Goal: Task Accomplishment & Management: Manage account settings

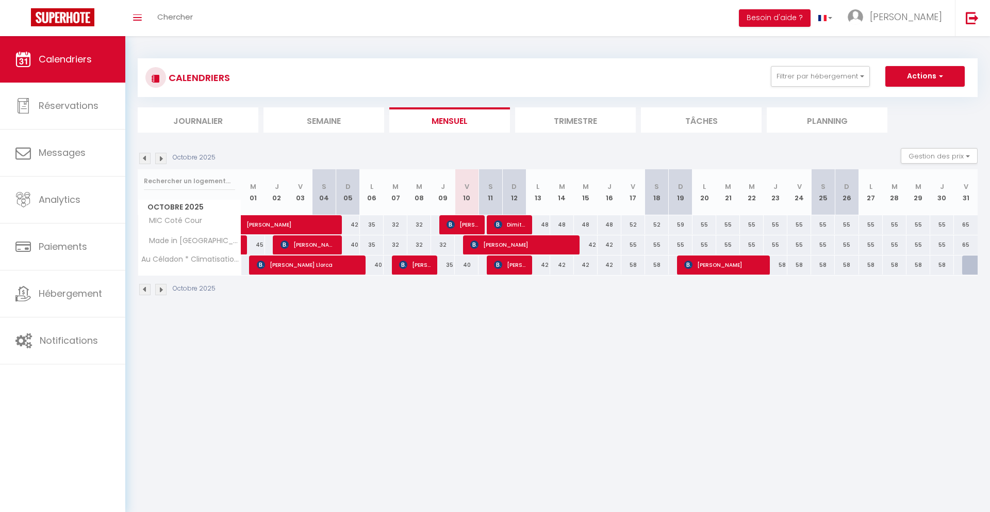
click at [539, 266] on div "42" at bounding box center [538, 264] width 24 height 19
type input "42"
type input "Lun 13 Octobre 2025"
type input "[DATE]"
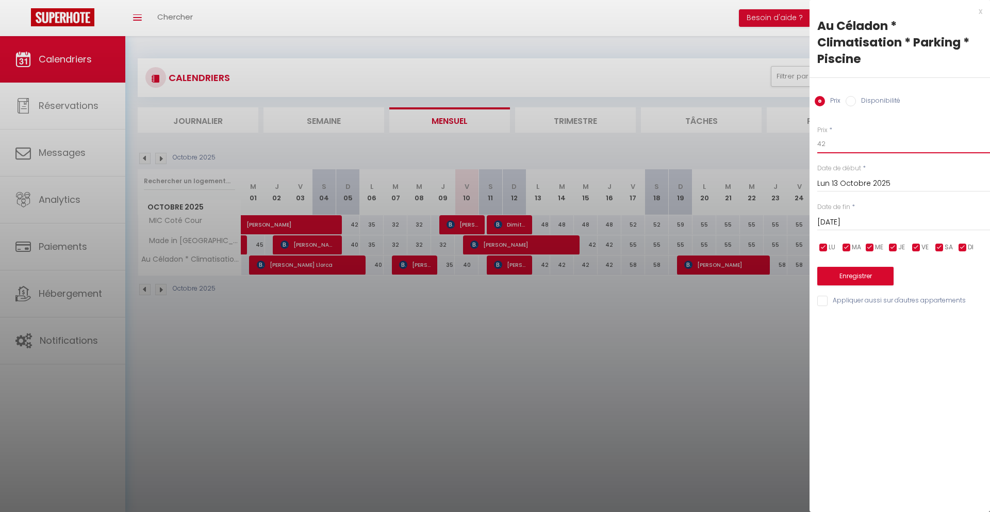
click at [853, 143] on input "42" at bounding box center [904, 144] width 173 height 19
type input "4"
type input "35"
click at [852, 221] on input "[DATE]" at bounding box center [904, 222] width 173 height 13
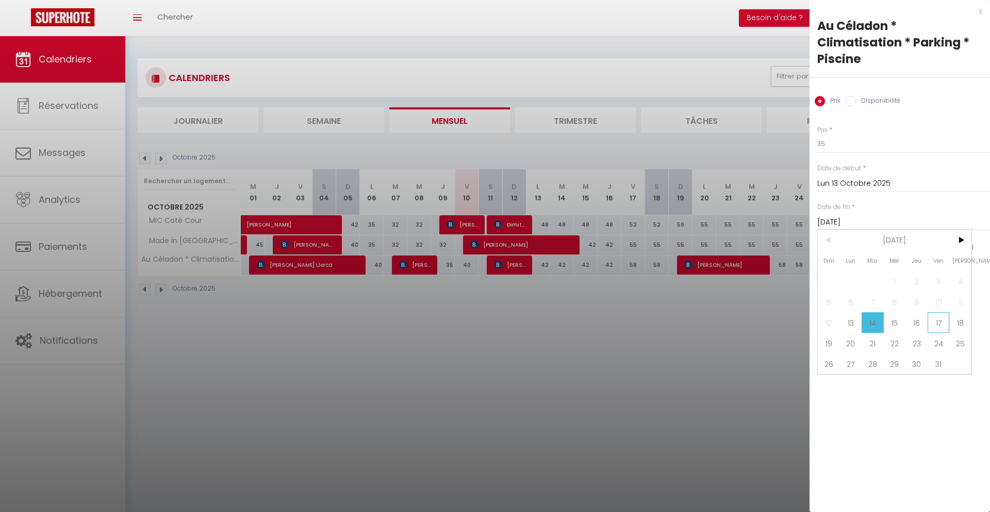
click at [934, 319] on span "17" at bounding box center [939, 322] width 22 height 21
type input "Ven 17 Octobre 2025"
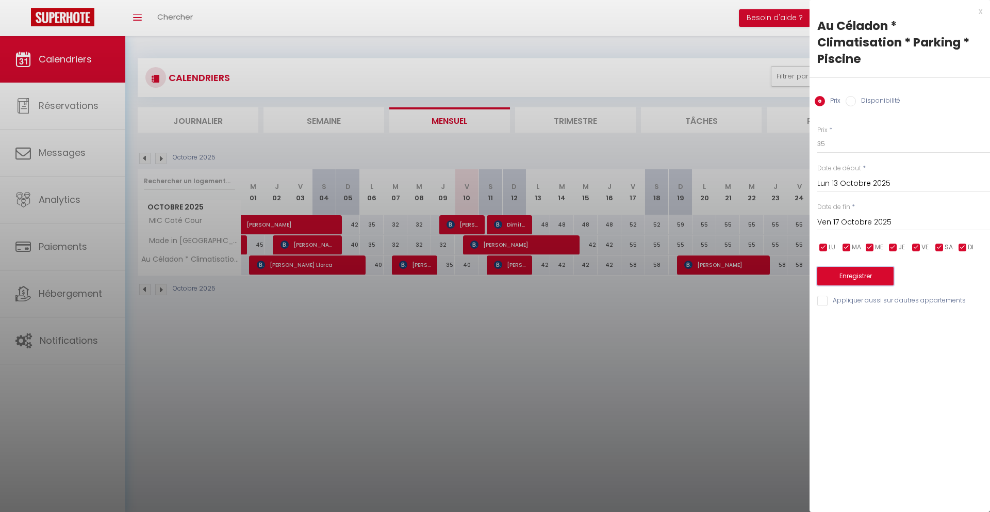
click at [871, 278] on button "Enregistrer" at bounding box center [856, 276] width 76 height 19
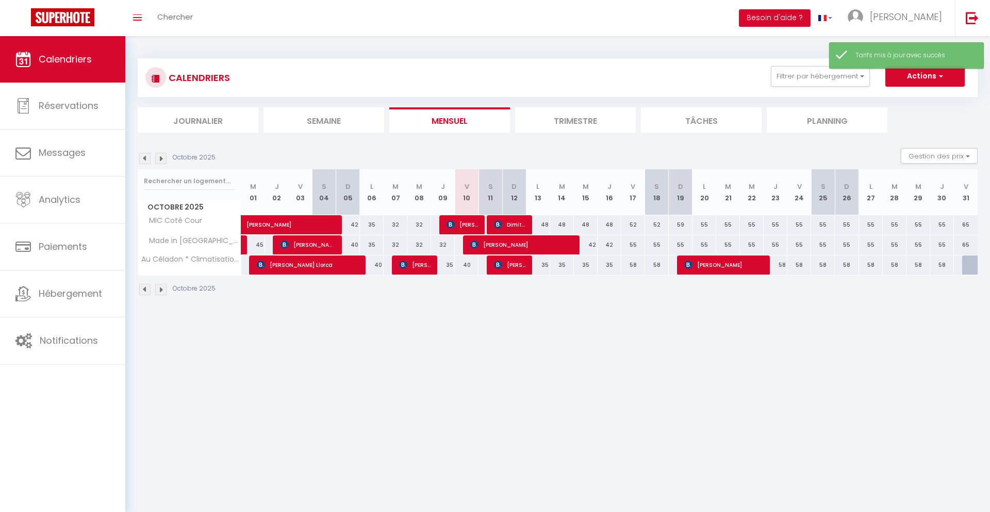
click at [633, 265] on div "58" at bounding box center [634, 264] width 24 height 19
type input "58"
type input "Ven 17 Octobre 2025"
type input "Sam 18 Octobre 2025"
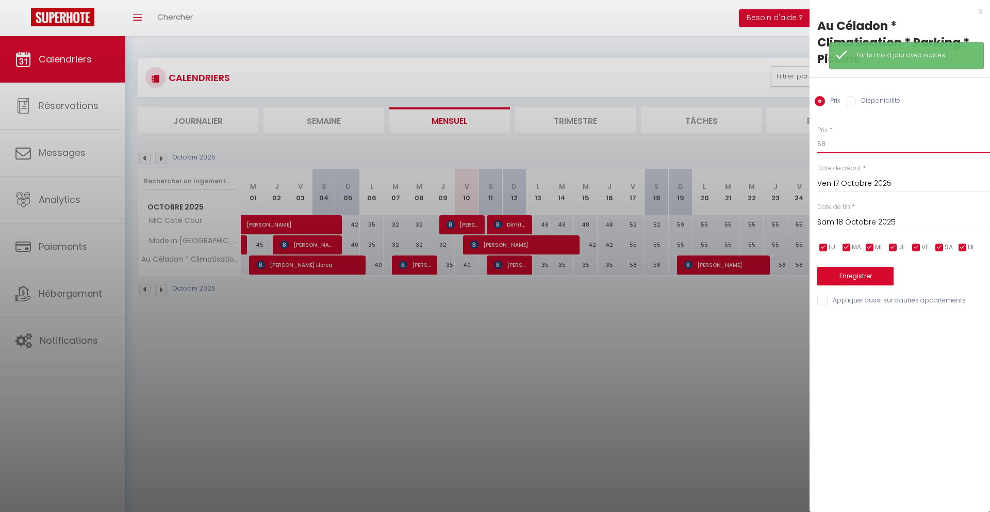
click at [840, 146] on input "58" at bounding box center [904, 144] width 173 height 19
type input "50"
click at [867, 217] on input "Sam 18 Octobre 2025" at bounding box center [904, 222] width 173 height 13
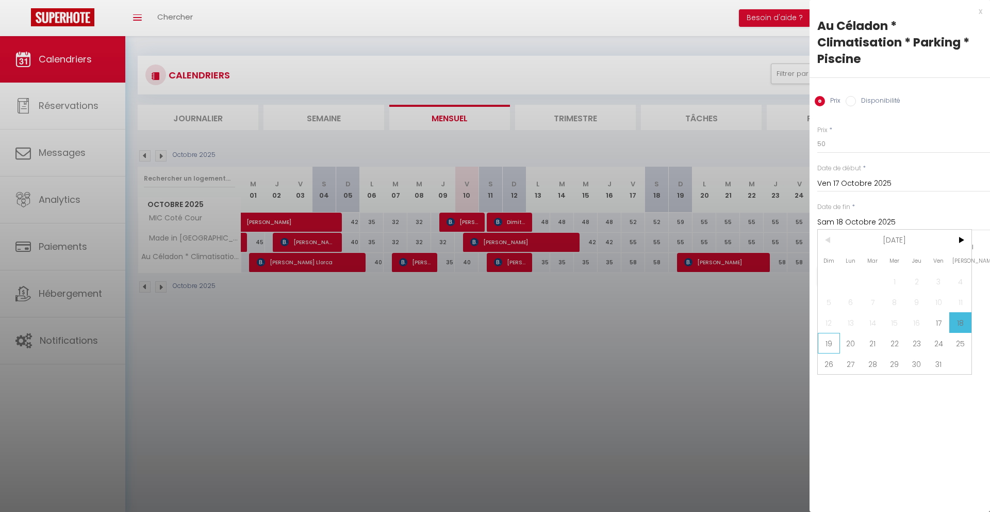
click at [829, 343] on span "19" at bounding box center [829, 343] width 22 height 21
type input "Dim 19 Octobre 2025"
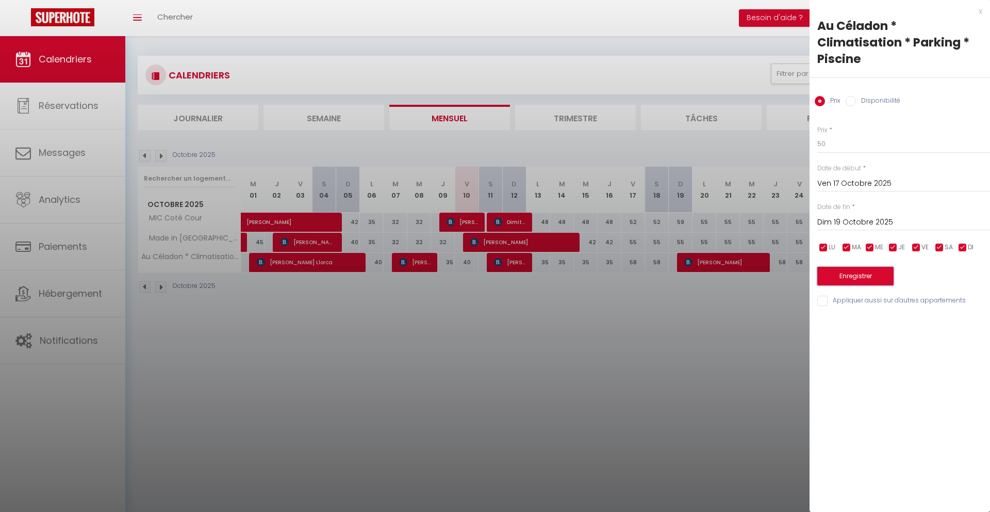
click at [839, 278] on button "Enregistrer" at bounding box center [856, 276] width 76 height 19
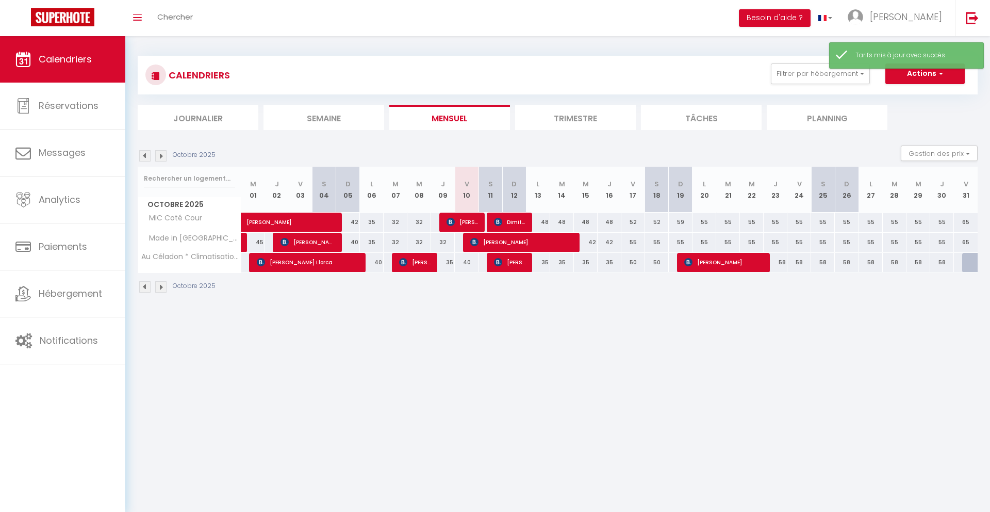
click at [634, 316] on body "🟢 Des questions ou besoin d'assistance pour la migration AirBnB? Prenez rdv >>>…" at bounding box center [495, 290] width 990 height 512
click at [468, 260] on div "40" at bounding box center [467, 262] width 24 height 19
type input "40"
type input "Ven 10 Octobre 2025"
type input "Sam 11 Octobre 2025"
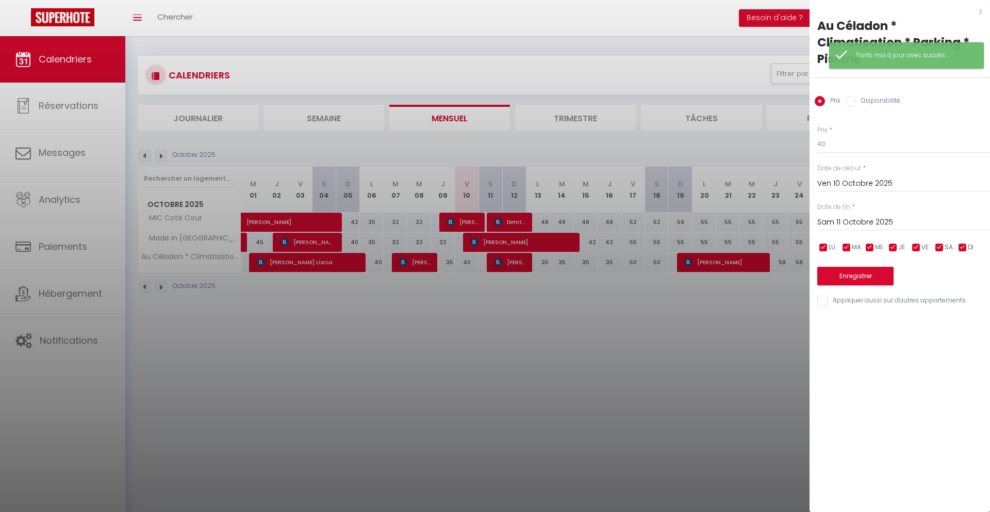
click at [628, 346] on div at bounding box center [495, 256] width 990 height 512
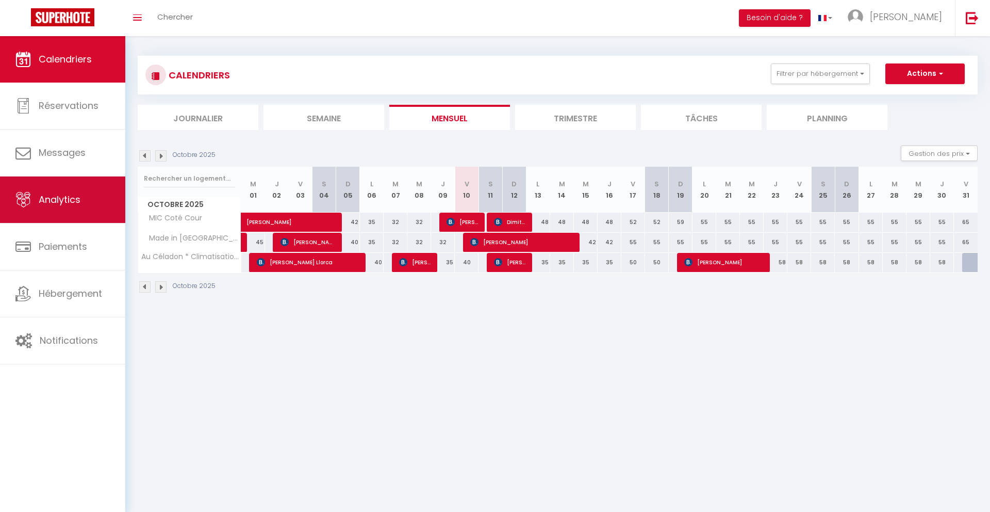
click at [76, 201] on span "Analytics" at bounding box center [60, 199] width 42 height 13
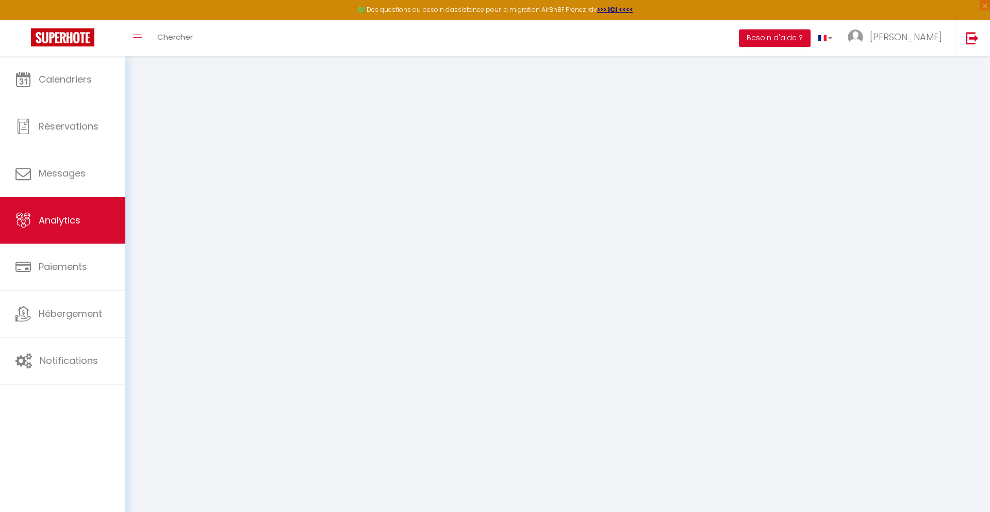
select select "2025"
select select "10"
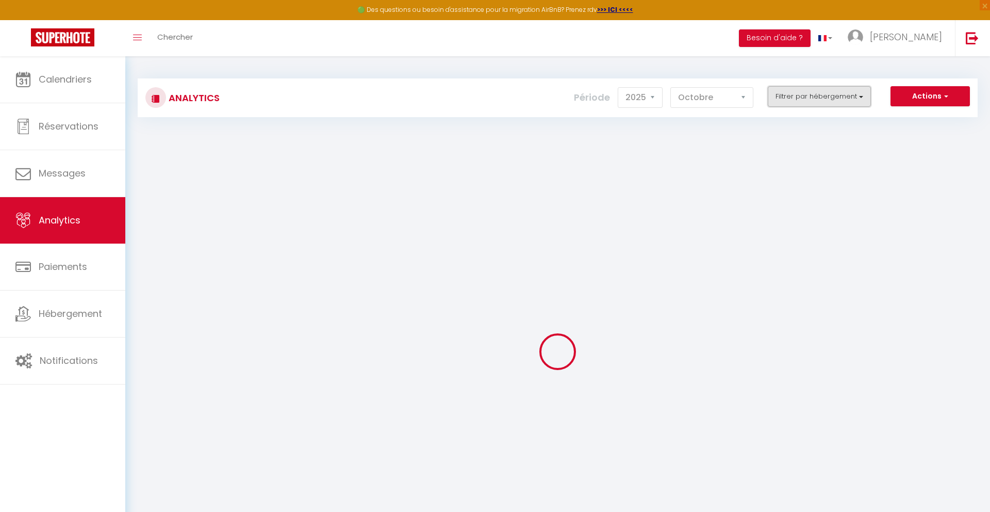
click at [821, 92] on button "Filtrer par hébergement" at bounding box center [819, 96] width 103 height 21
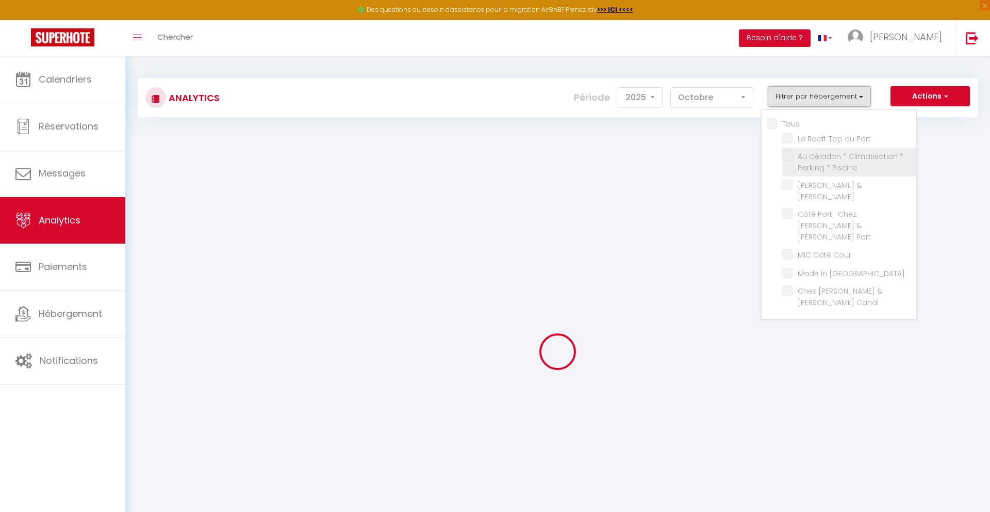
checkbox input "false"
checkbox Port "false"
checkbox Piscine "false"
checkbox Marina "false"
checkbox Port "false"
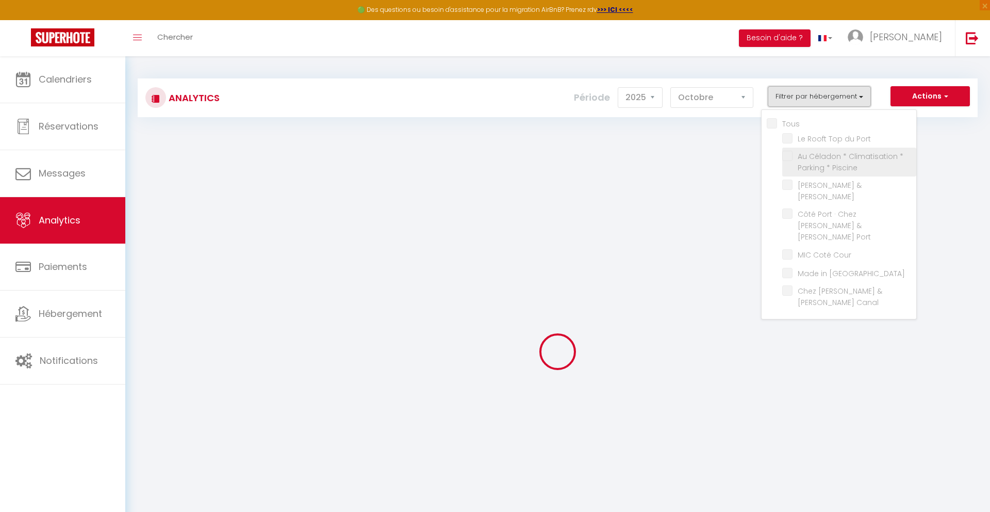
checkbox Cour "false"
checkbox Carcassonne "false"
checkbox Canal "false"
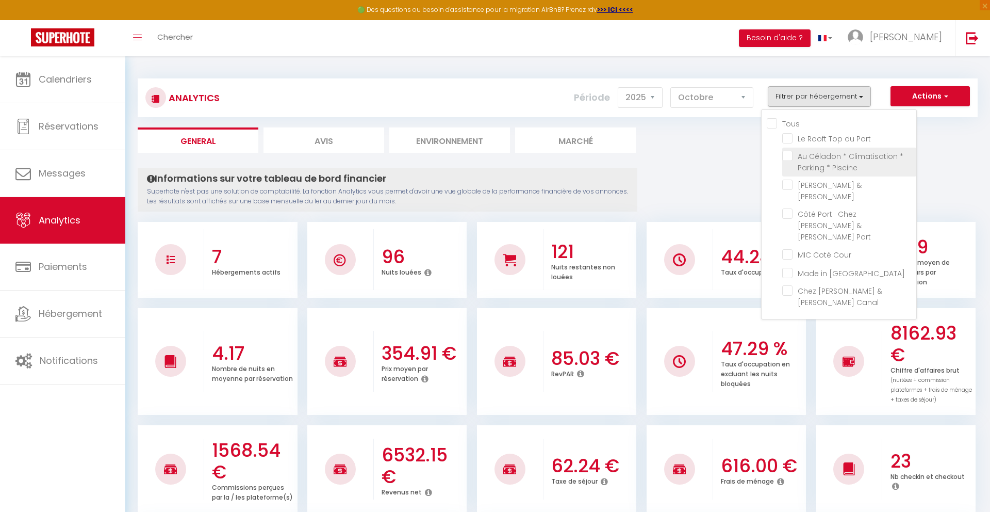
click at [790, 158] on Piscine "checkbox" at bounding box center [850, 156] width 134 height 10
checkbox Piscine "true"
checkbox Port "false"
checkbox Marina "false"
checkbox Port "false"
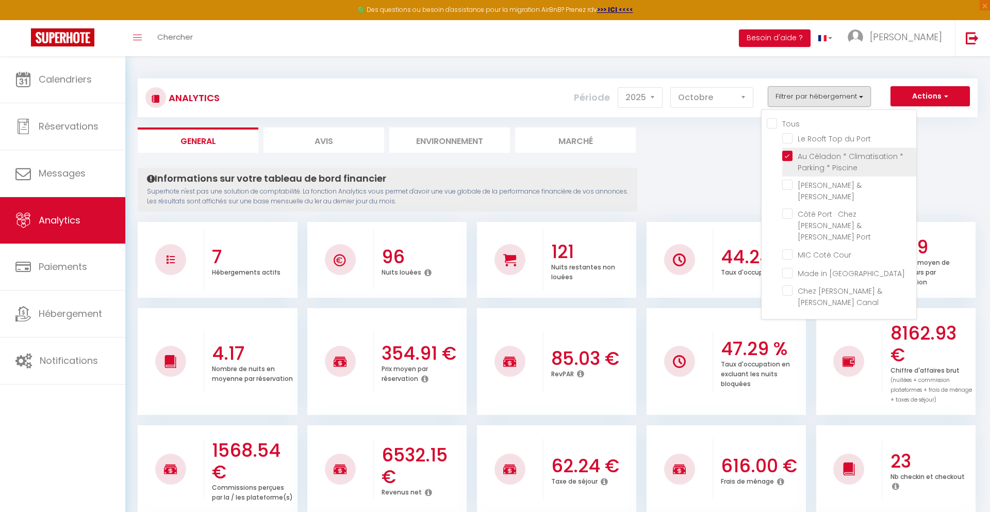
checkbox Cour "false"
checkbox Carcassonne "false"
checkbox Canal "false"
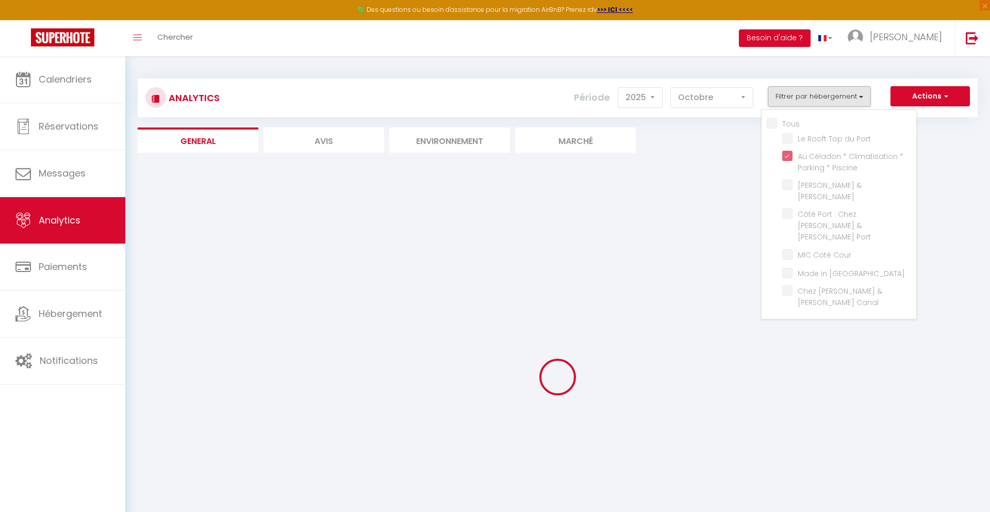
checkbox Port "false"
checkbox Marina "false"
checkbox Port "false"
checkbox Cour "false"
checkbox Carcassonne "false"
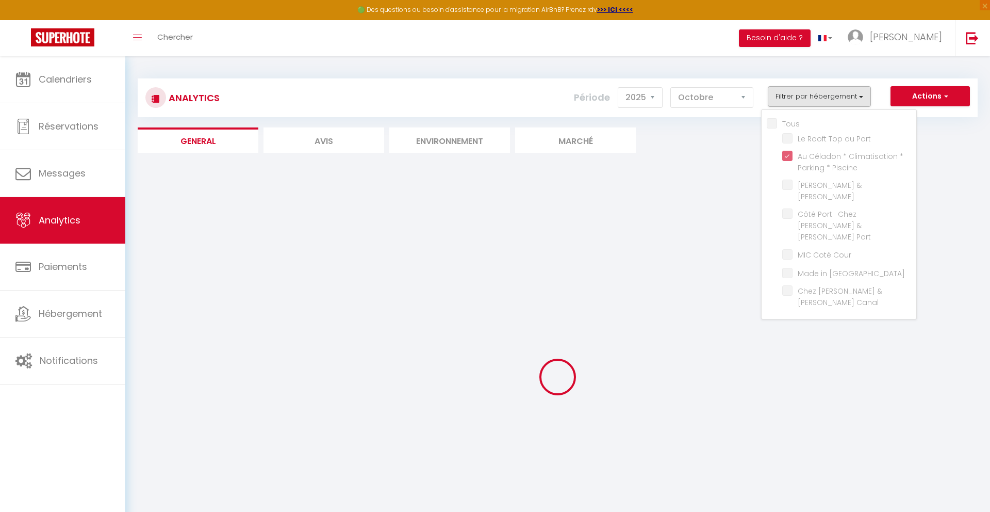
checkbox Canal "false"
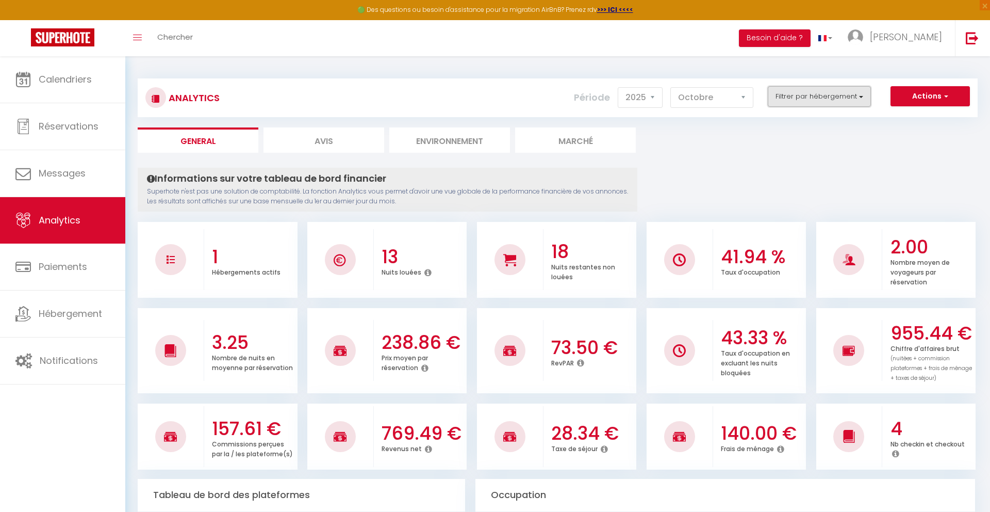
click at [801, 95] on button "Filtrer par hébergement" at bounding box center [819, 96] width 103 height 21
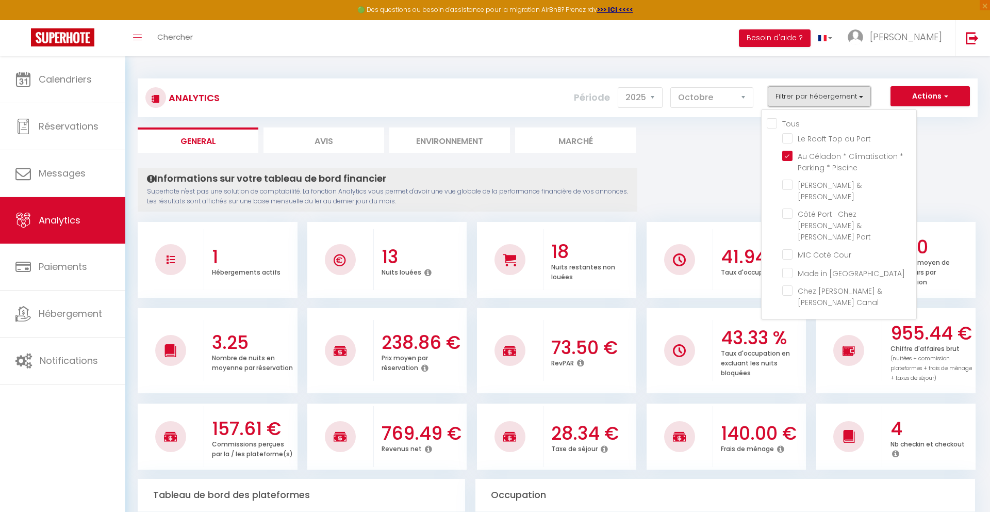
click at [801, 95] on button "Filtrer par hébergement" at bounding box center [819, 96] width 103 height 21
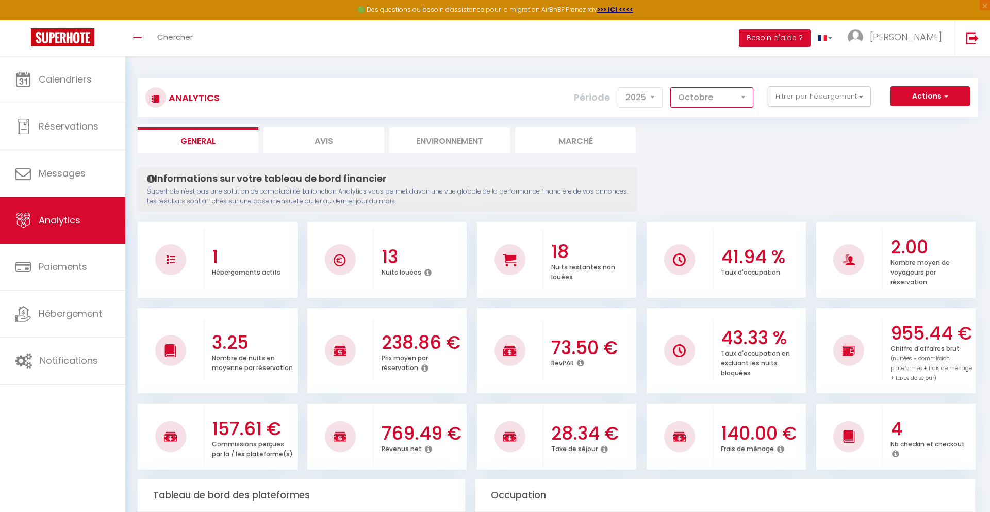
click at [736, 99] on select "[PERSON_NAME] Mars Avril Mai Juin Juillet Août Septembre Octobre Novembre Décem…" at bounding box center [712, 97] width 83 height 21
select select "9"
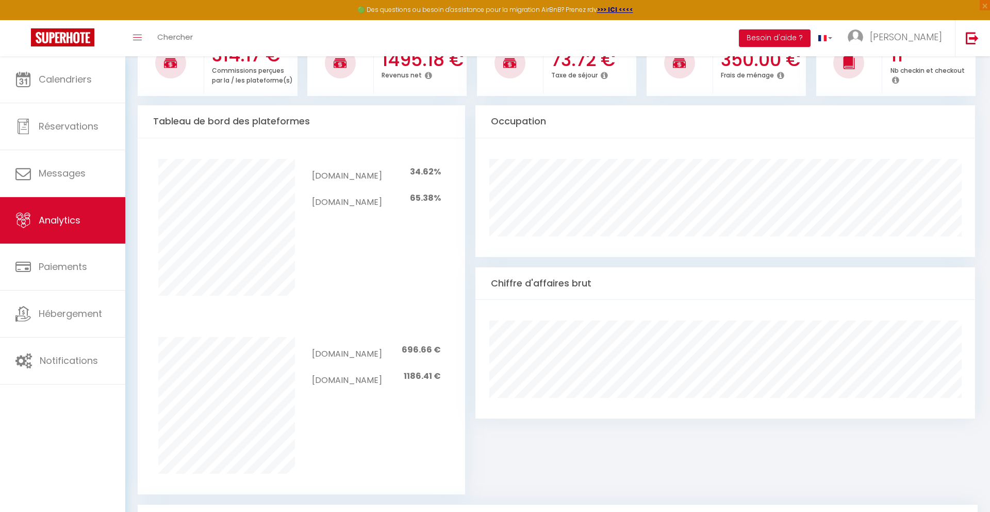
scroll to position [399, 0]
